Goal: Navigation & Orientation: Find specific page/section

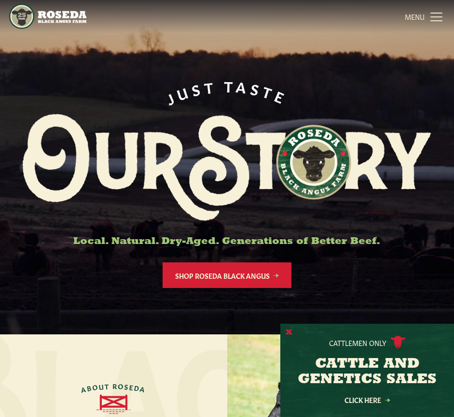
click at [287, 331] on button "X" at bounding box center [289, 332] width 7 height 10
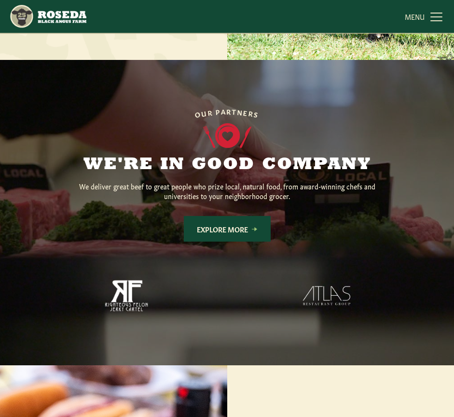
scroll to position [533, 0]
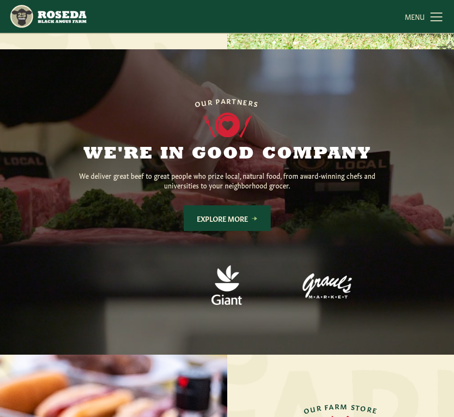
drag, startPoint x: 455, startPoint y: 26, endPoint x: 438, endPoint y: 218, distance: 193.4
click at [438, 218] on div at bounding box center [227, 201] width 454 height 305
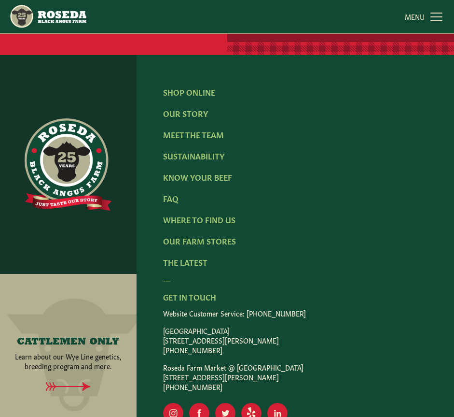
scroll to position [1192, 0]
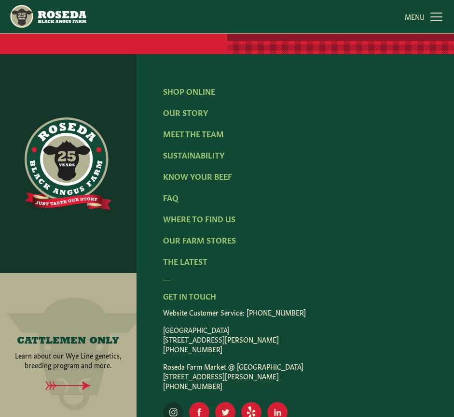
click at [174, 402] on rect "Visit Our Instagram Page" at bounding box center [173, 412] width 20 height 20
click at [53, 13] on img "Main Navigation" at bounding box center [47, 16] width 77 height 25
click at [198, 107] on link "Our Story" at bounding box center [185, 112] width 45 height 11
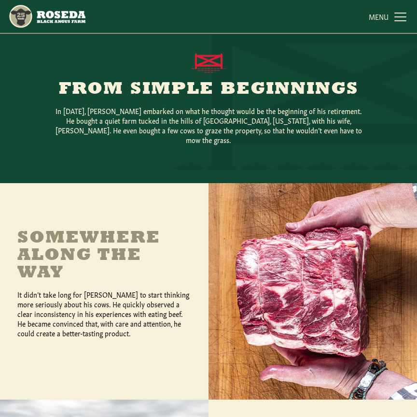
scroll to position [131, 0]
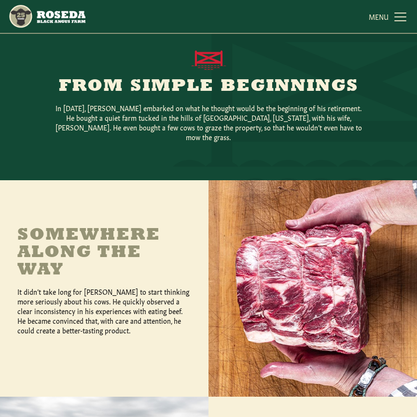
click at [400, 18] on link "MENU CLOSE" at bounding box center [389, 16] width 40 height 19
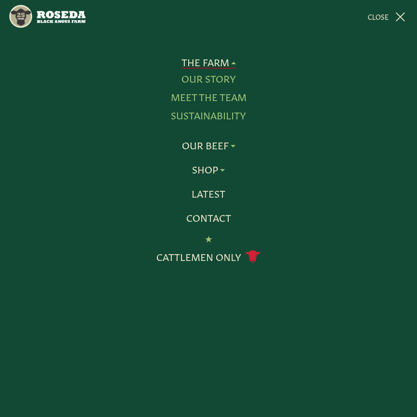
click at [397, 18] on link "MENU CLOSE" at bounding box center [388, 16] width 41 height 19
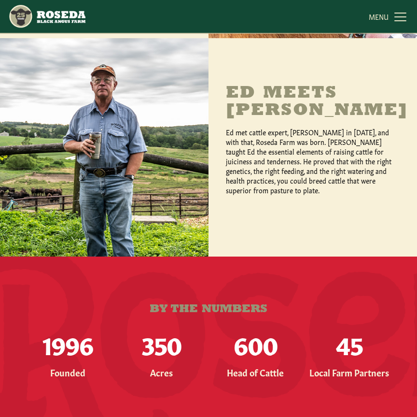
scroll to position [495, 0]
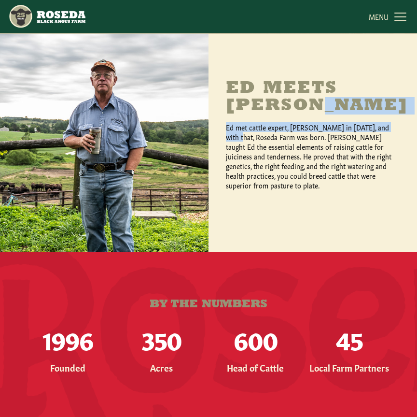
drag, startPoint x: 416, startPoint y: 113, endPoint x: 416, endPoint y: 70, distance: 43.5
click at [416, 70] on div "Ed Meets [PERSON_NAME] met cattle expert, [PERSON_NAME] in [DATE], and with tha…" at bounding box center [313, 142] width 209 height 218
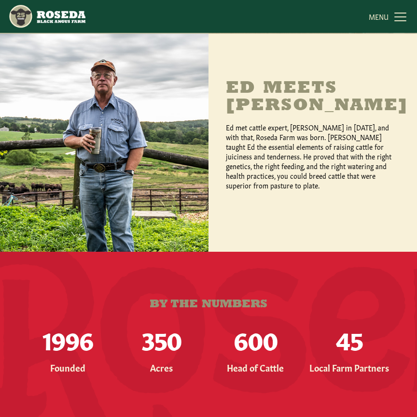
click at [402, 8] on link "MENU CLOSE" at bounding box center [389, 16] width 40 height 19
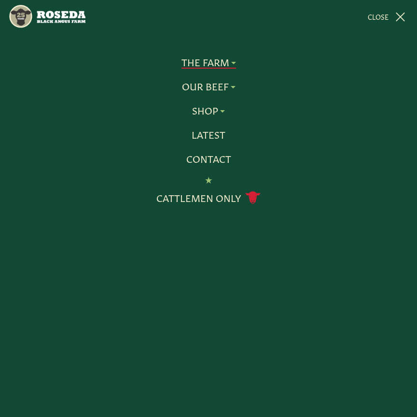
click at [400, 14] on link "MENU CLOSE" at bounding box center [388, 16] width 41 height 19
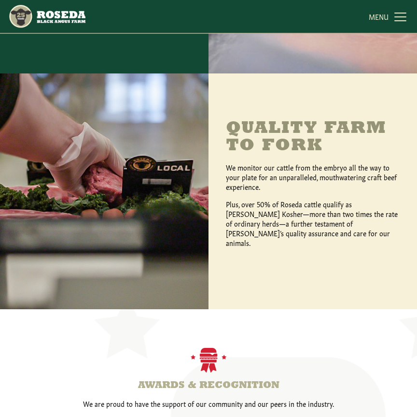
scroll to position [1288, 0]
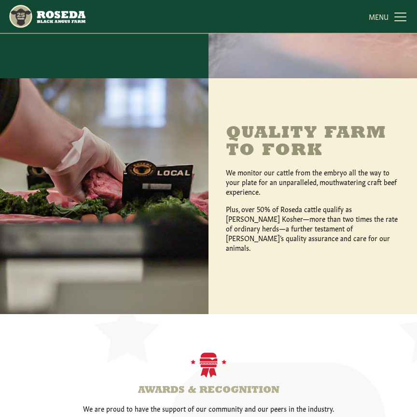
click at [399, 21] on link "MENU CLOSE" at bounding box center [389, 16] width 40 height 19
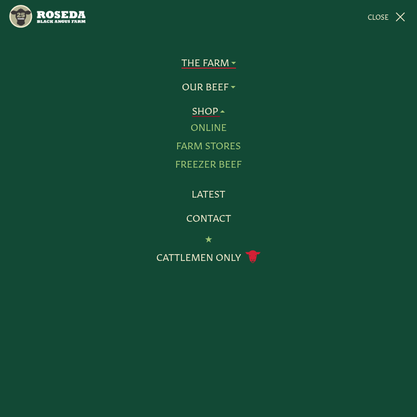
click at [221, 110] on link "Shop" at bounding box center [208, 110] width 33 height 13
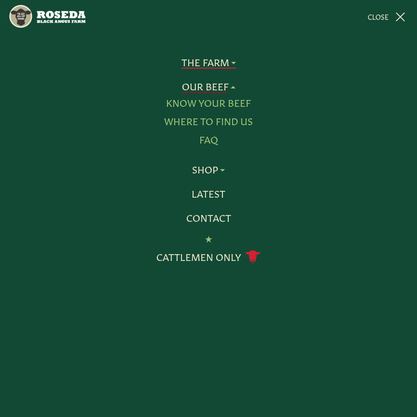
click at [222, 121] on link "Where To Find Us" at bounding box center [208, 121] width 89 height 13
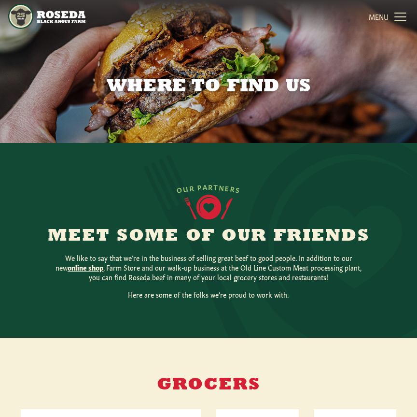
click at [44, 14] on img "Main Navigation" at bounding box center [46, 16] width 77 height 25
